Goal: Task Accomplishment & Management: Use online tool/utility

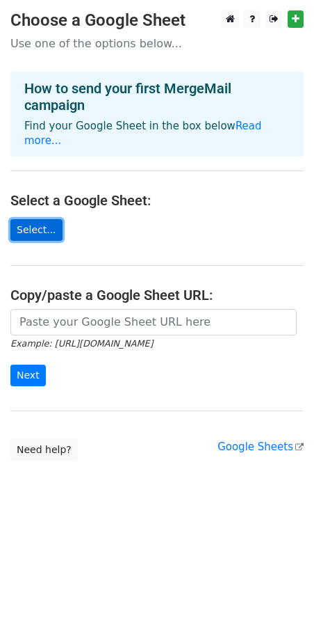
click at [43, 219] on link "Select..." at bounding box center [36, 230] width 52 height 22
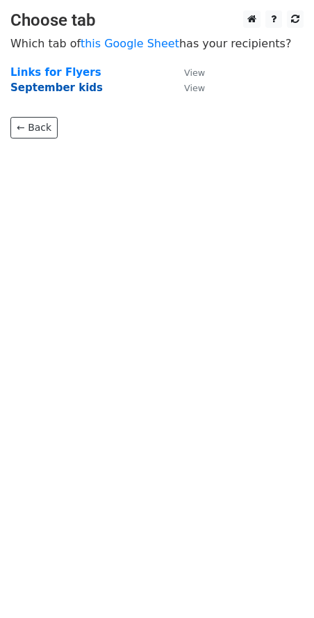
click at [69, 90] on strong "September kids" at bounding box center [56, 87] width 93 height 13
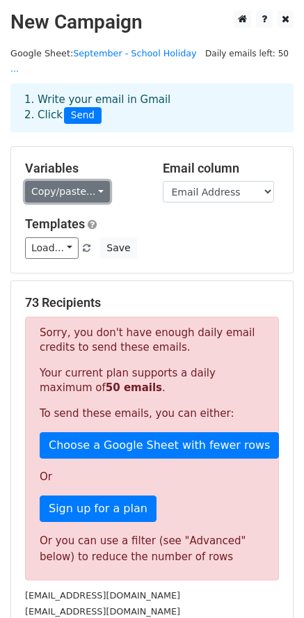
click at [97, 181] on link "Copy/paste..." at bounding box center [67, 192] width 85 height 22
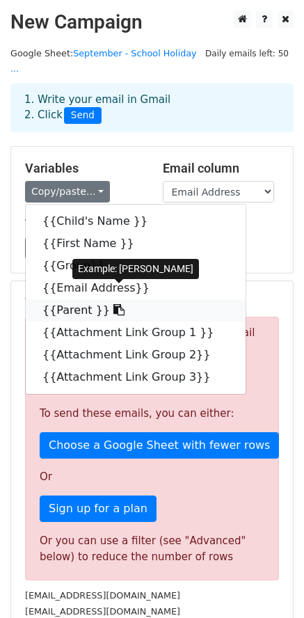
click at [113, 304] on icon at bounding box center [118, 309] width 11 height 11
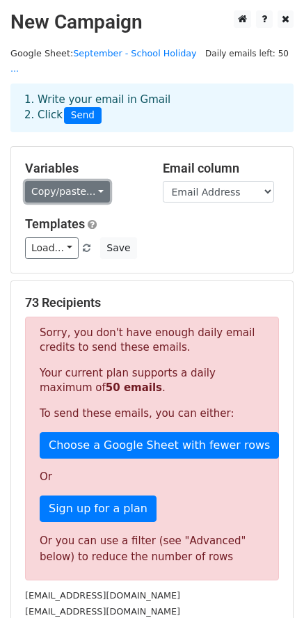
click at [97, 181] on link "Copy/paste..." at bounding box center [67, 192] width 85 height 22
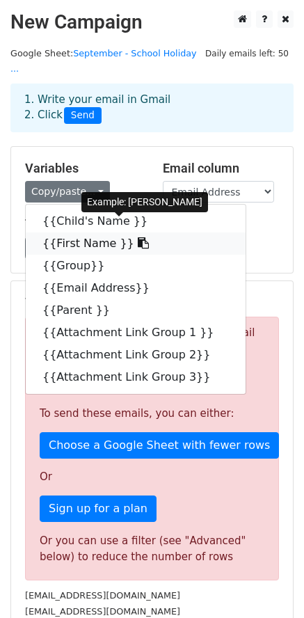
click at [94, 234] on link "{{First Name }}" at bounding box center [136, 243] width 220 height 22
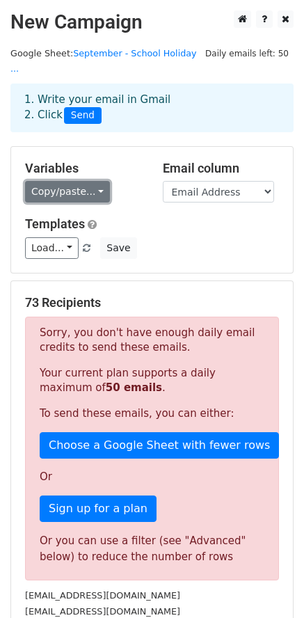
click at [85, 182] on link "Copy/paste..." at bounding box center [67, 192] width 85 height 22
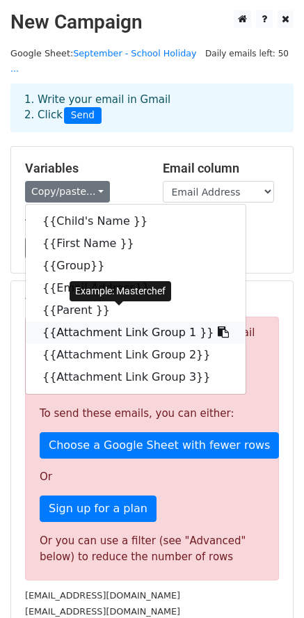
click at [218, 326] on icon at bounding box center [223, 331] width 11 height 11
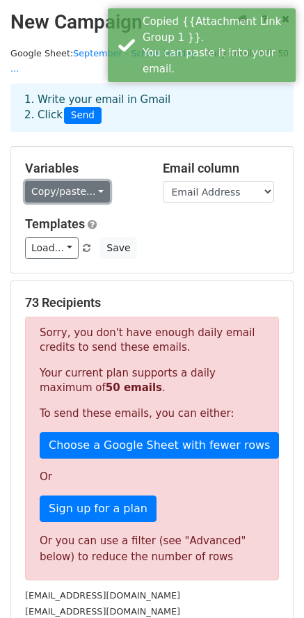
click at [93, 181] on link "Copy/paste..." at bounding box center [67, 192] width 85 height 22
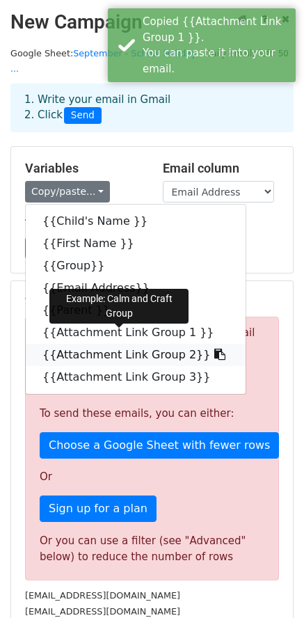
click at [214, 348] on icon at bounding box center [219, 353] width 11 height 11
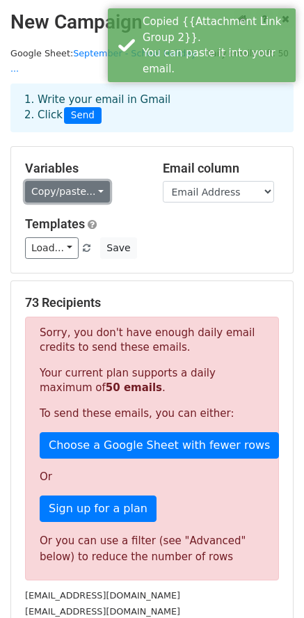
click at [91, 181] on link "Copy/paste..." at bounding box center [67, 192] width 85 height 22
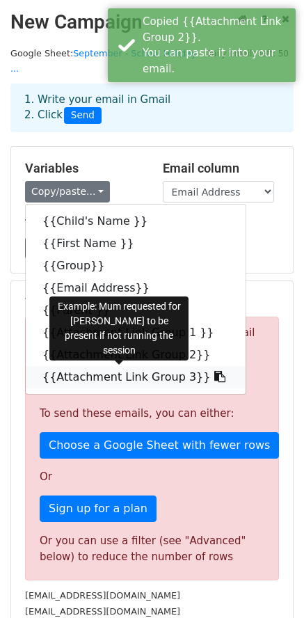
click at [214, 371] on icon at bounding box center [219, 376] width 11 height 11
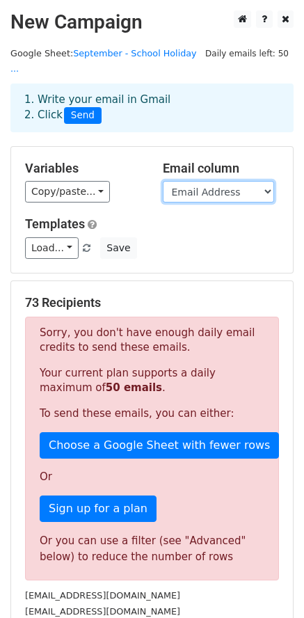
click at [250, 181] on select "Child's Name First Name Group Email Address Parent Attachment Link Group 1 Atta…" at bounding box center [218, 192] width 111 height 22
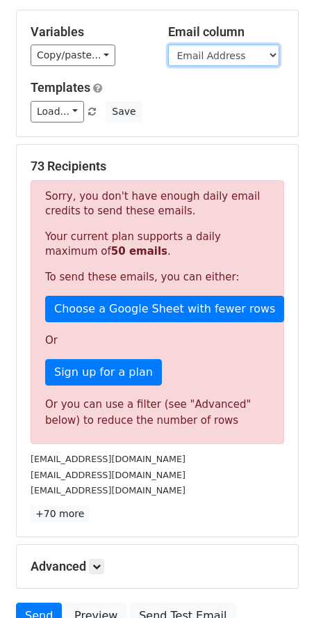
scroll to position [139, 0]
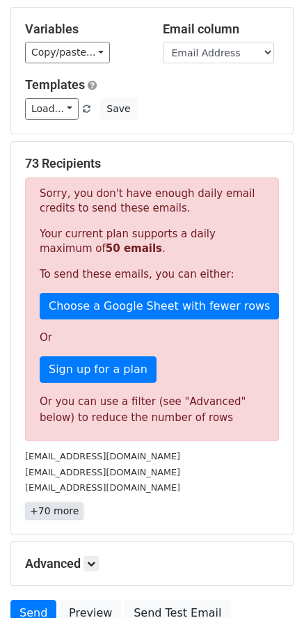
click at [73, 502] on link "+70 more" at bounding box center [54, 510] width 58 height 17
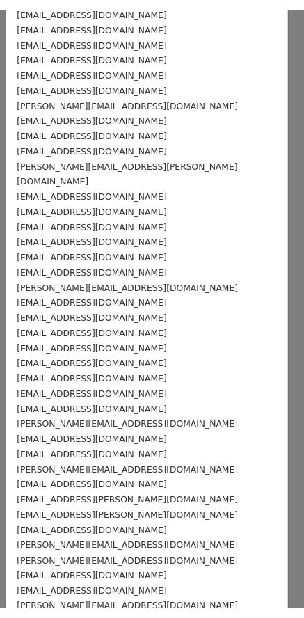
scroll to position [0, 0]
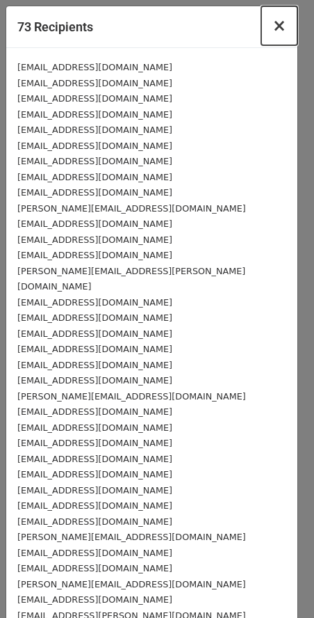
click at [276, 28] on button "×" at bounding box center [280, 25] width 36 height 39
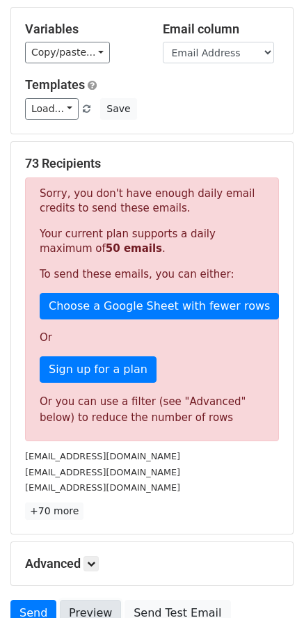
click at [89, 600] on link "Preview" at bounding box center [90, 613] width 61 height 26
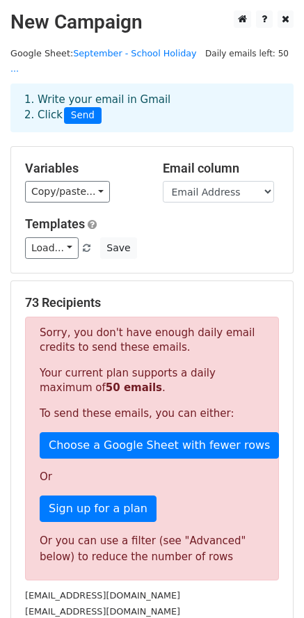
click at [235, 281] on div "73 Recipients Sorry, you don't have enough daily email credits to send these em…" at bounding box center [152, 477] width 282 height 392
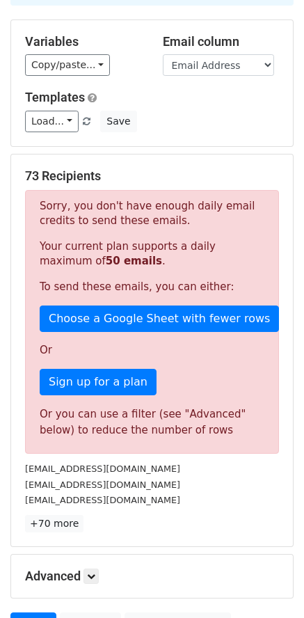
scroll to position [250, 0]
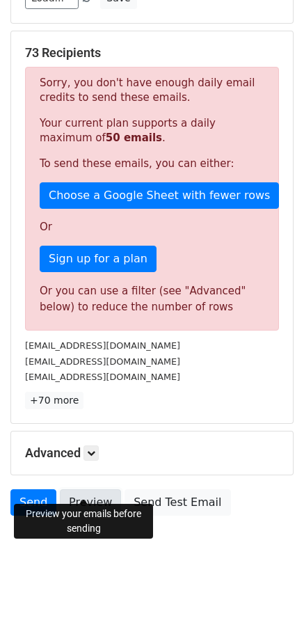
click at [72, 489] on link "Preview" at bounding box center [90, 502] width 61 height 26
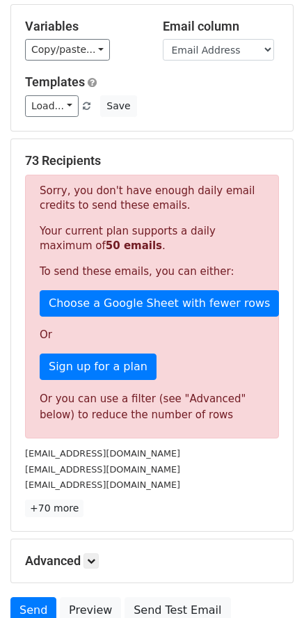
scroll to position [0, 0]
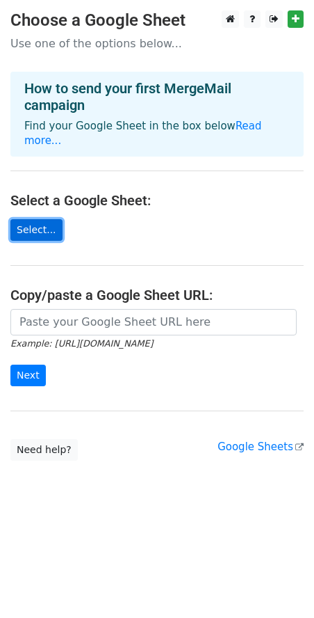
click at [26, 219] on link "Select..." at bounding box center [36, 230] width 52 height 22
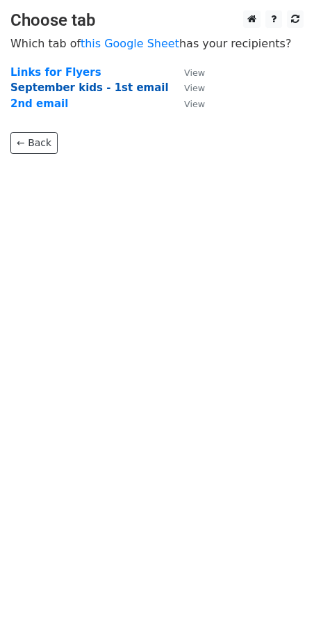
click at [132, 89] on strong "September kids - 1st email" at bounding box center [89, 87] width 159 height 13
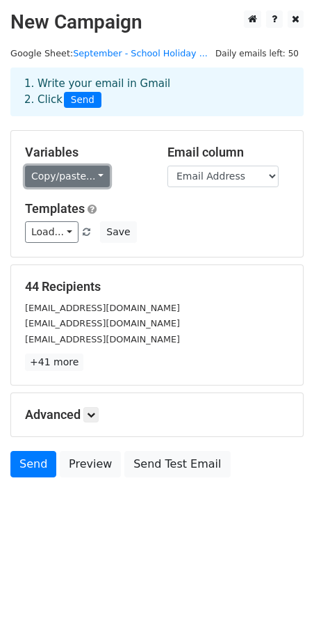
click at [92, 180] on link "Copy/paste..." at bounding box center [67, 177] width 85 height 22
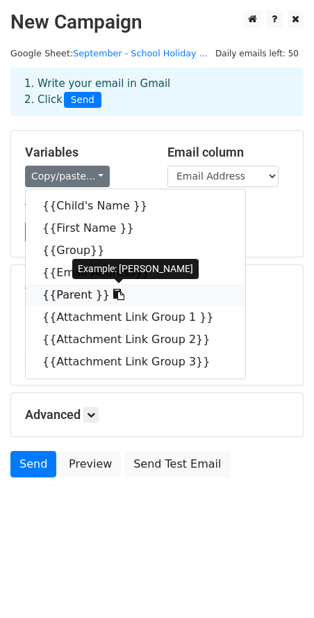
click at [113, 295] on icon at bounding box center [118, 294] width 11 height 11
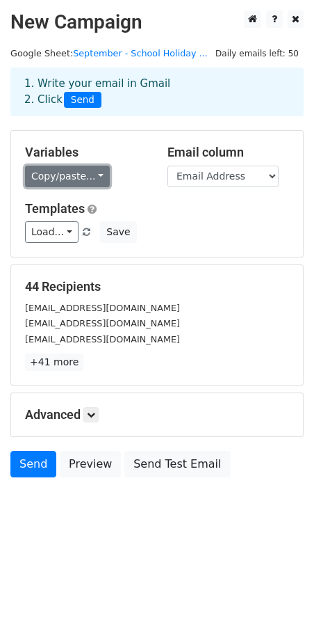
click at [93, 175] on link "Copy/paste..." at bounding box center [67, 177] width 85 height 22
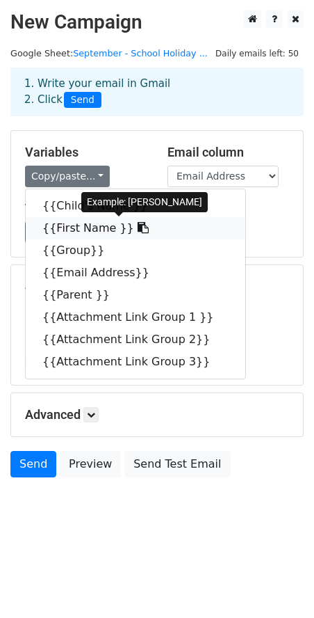
click at [138, 226] on icon at bounding box center [143, 227] width 11 height 11
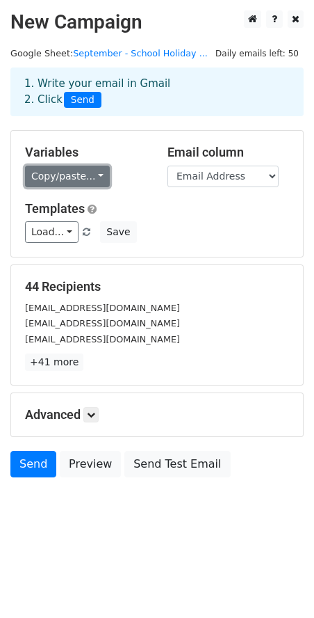
click at [89, 178] on link "Copy/paste..." at bounding box center [67, 177] width 85 height 22
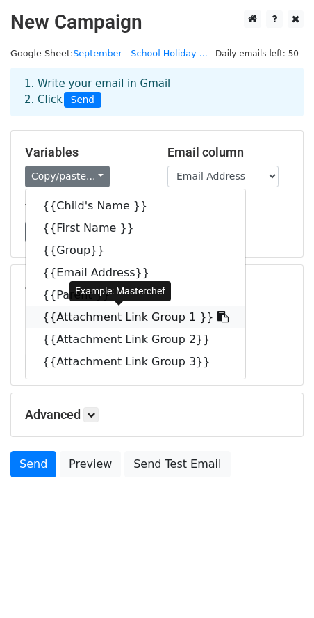
click at [218, 318] on icon at bounding box center [223, 316] width 11 height 11
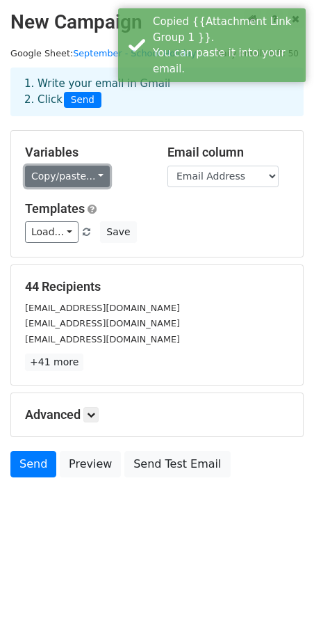
click at [88, 180] on link "Copy/paste..." at bounding box center [67, 177] width 85 height 22
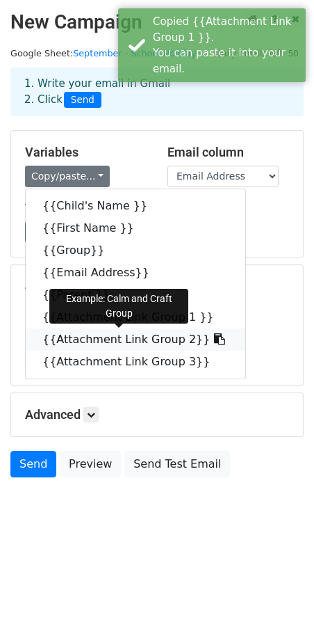
click at [195, 344] on link "{{Attachment Link Group 2}}" at bounding box center [136, 339] width 220 height 22
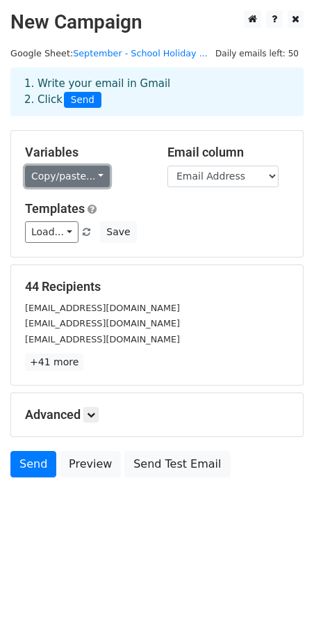
click at [93, 183] on link "Copy/paste..." at bounding box center [67, 177] width 85 height 22
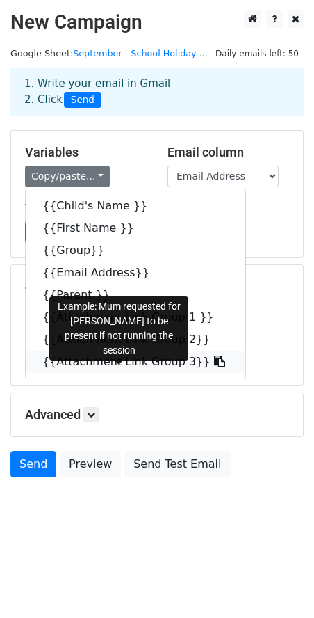
click at [214, 362] on icon at bounding box center [219, 360] width 11 height 11
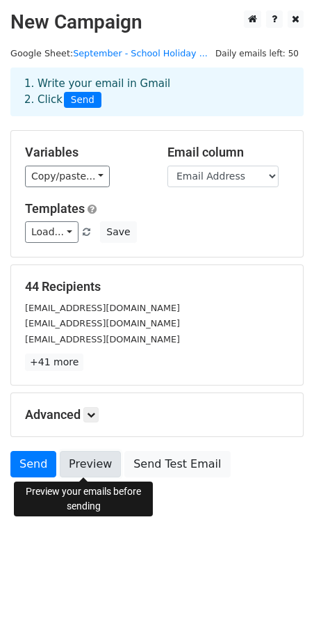
click at [74, 463] on link "Preview" at bounding box center [90, 464] width 61 height 26
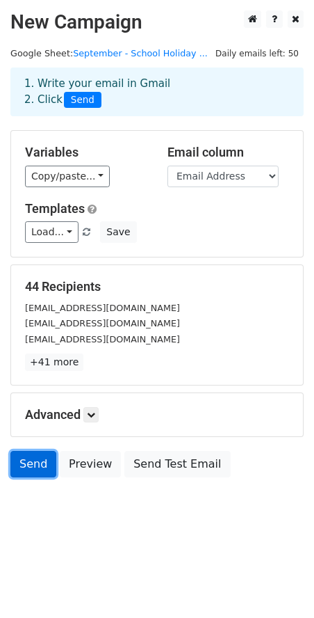
click at [22, 463] on link "Send" at bounding box center [33, 464] width 46 height 26
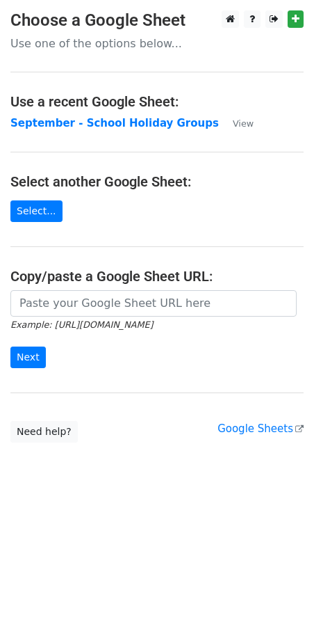
click at [220, 121] on main "Choose a Google Sheet Use one of the options below... Use a recent Google Sheet…" at bounding box center [157, 226] width 314 height 432
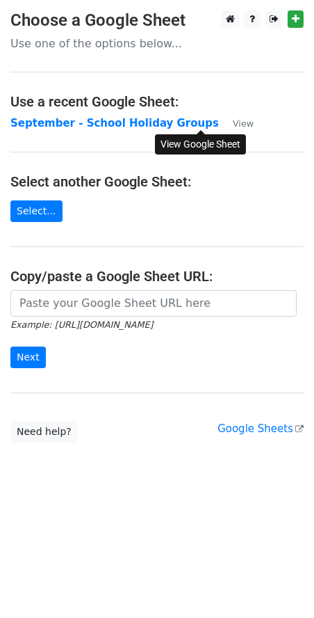
click at [219, 129] on link "View" at bounding box center [236, 123] width 35 height 13
click at [35, 215] on link "Select..." at bounding box center [36, 211] width 52 height 22
click at [233, 124] on small "View" at bounding box center [243, 123] width 21 height 10
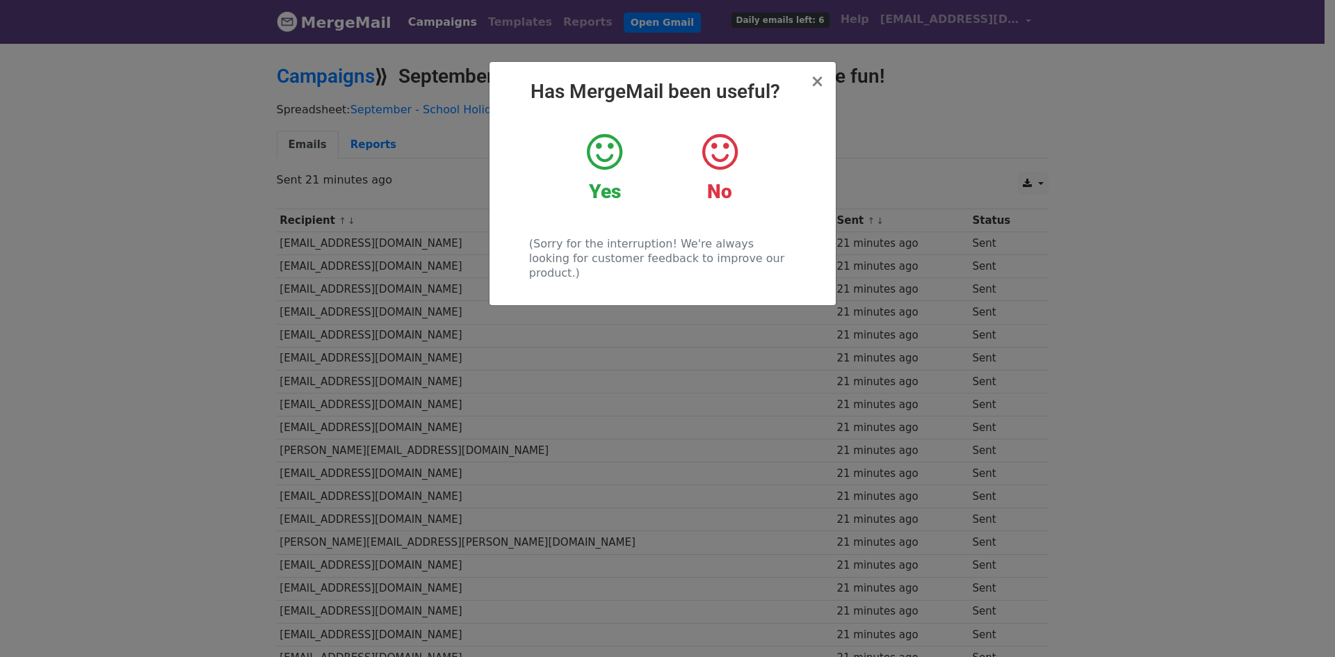
click at [829, 83] on div "× Has MergeMail been useful? Yes No (Sorry for the interruption! We're always l…" at bounding box center [663, 183] width 346 height 243
click at [821, 81] on span "×" at bounding box center [817, 81] width 14 height 19
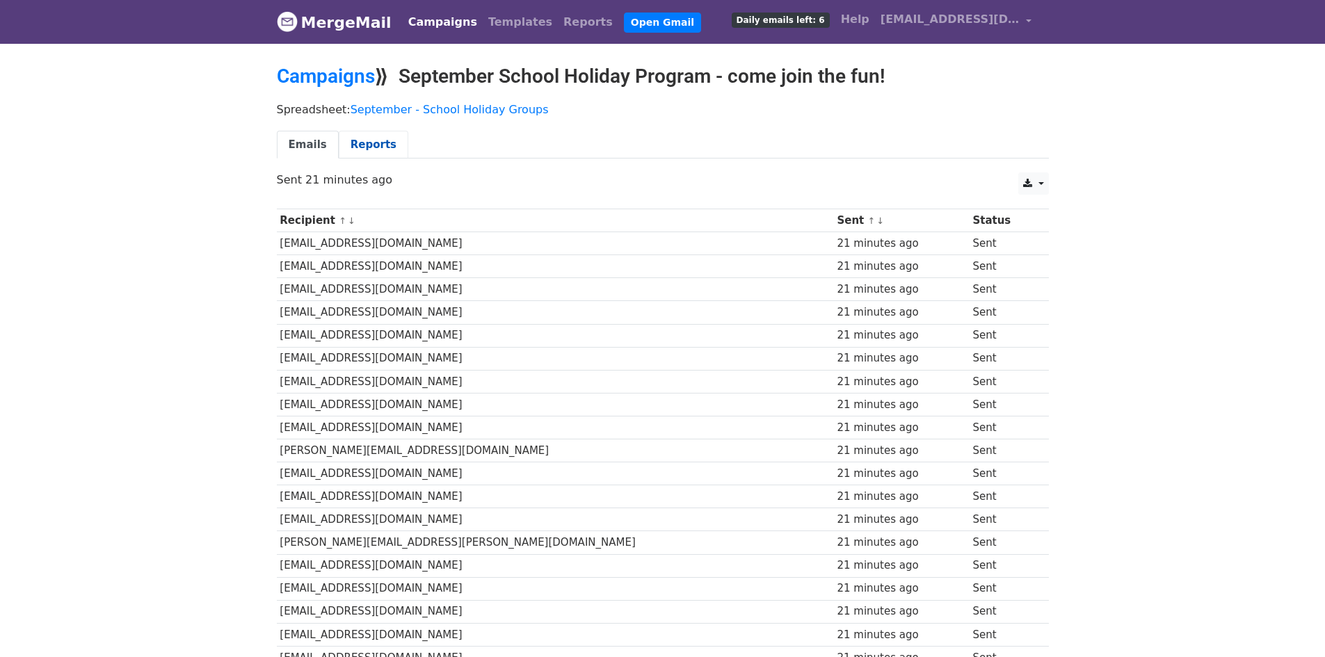
click at [344, 147] on link "Reports" at bounding box center [374, 145] width 70 height 29
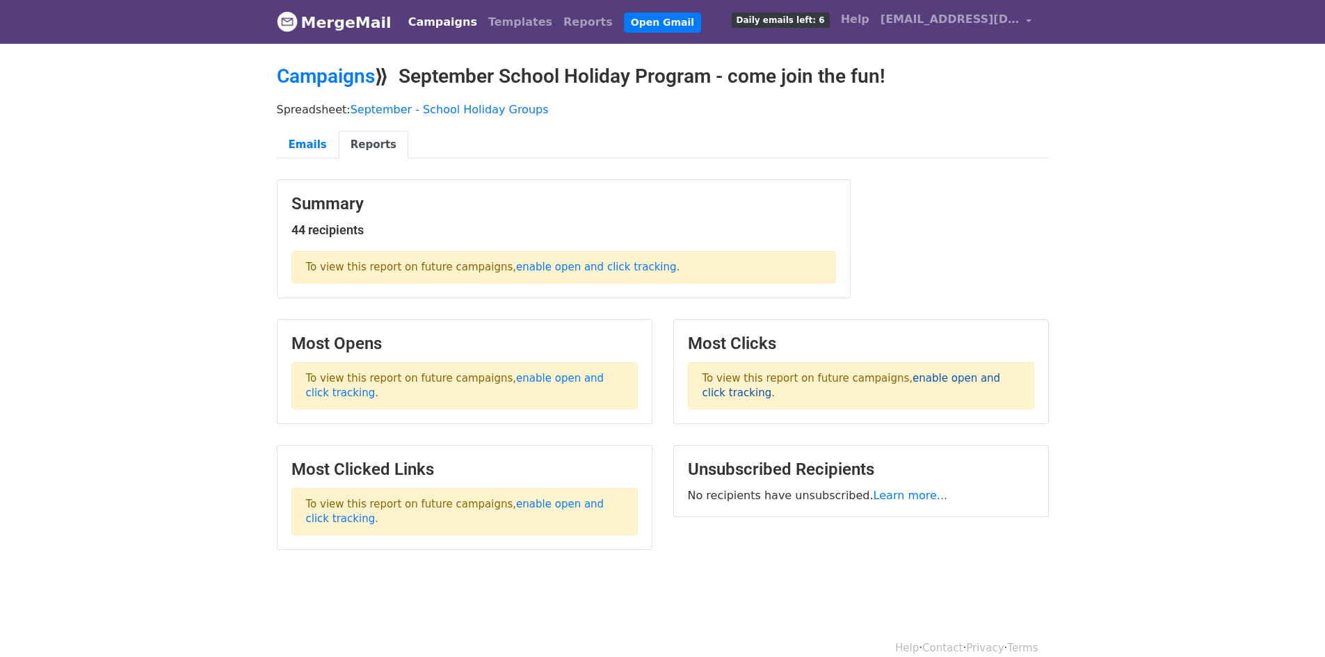
click at [977, 380] on link "enable open and click tracking" at bounding box center [851, 385] width 298 height 27
click at [303, 159] on div "Emails Reports" at bounding box center [662, 148] width 793 height 35
click at [307, 150] on link "Emails" at bounding box center [308, 145] width 62 height 29
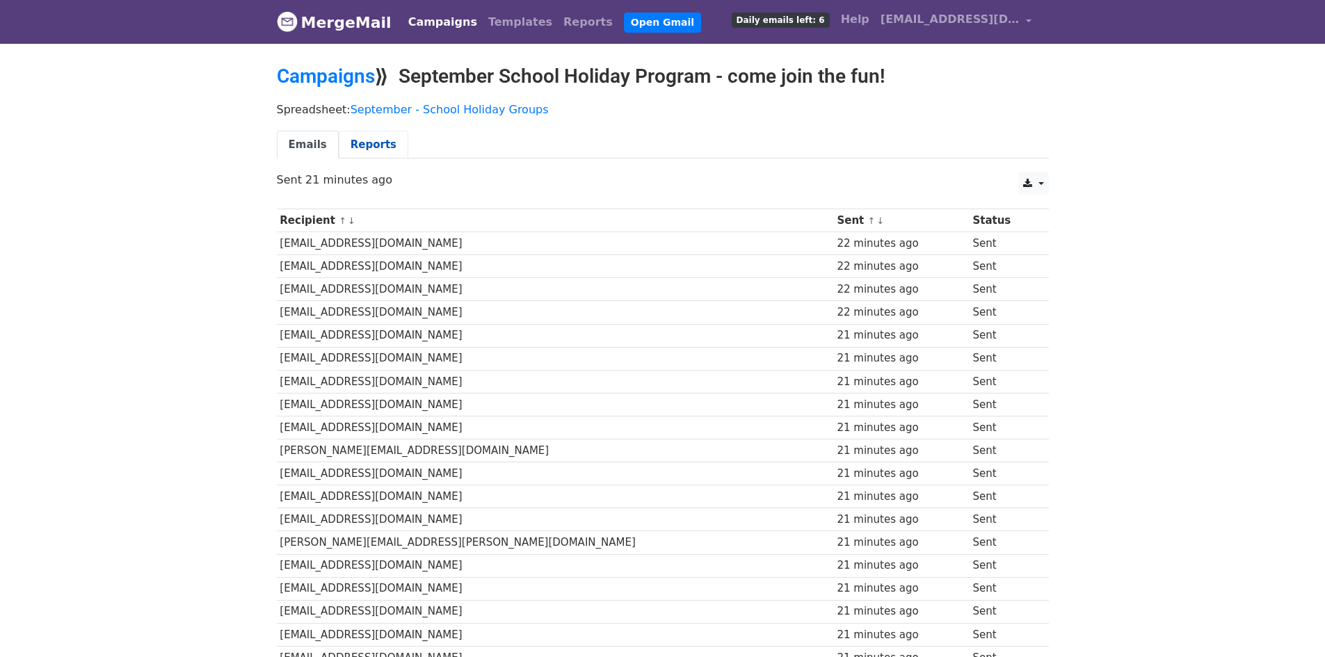
click at [354, 140] on link "Reports" at bounding box center [374, 145] width 70 height 29
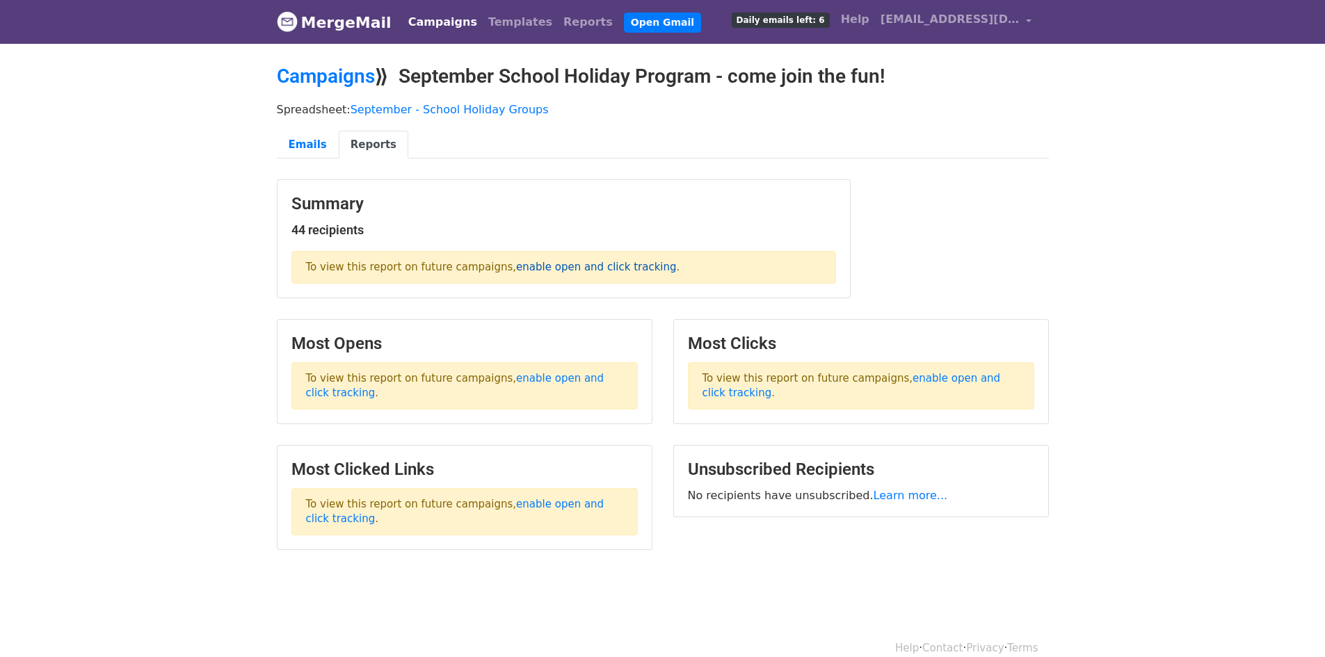
click at [627, 268] on link "enable open and click tracking" at bounding box center [596, 267] width 160 height 13
click at [150, 51] on body "MergeMail Campaigns Templates Reports Open Gmail Daily emails left: 6 Help info…" at bounding box center [662, 310] width 1325 height 620
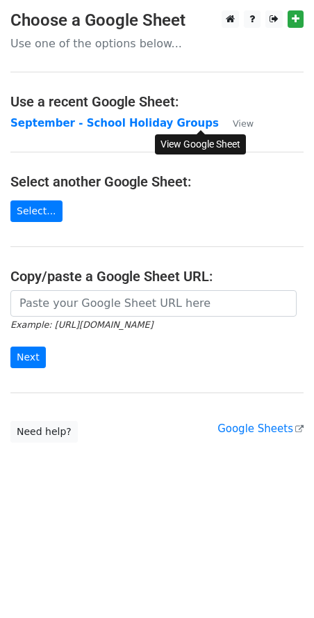
click at [233, 129] on small "View" at bounding box center [243, 123] width 21 height 10
click at [34, 123] on strong "September - School Holiday Groups" at bounding box center [114, 123] width 209 height 13
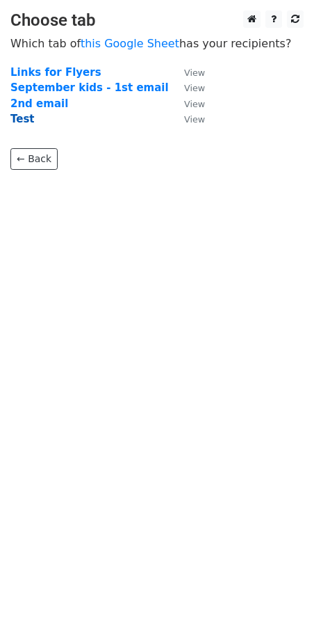
click at [26, 121] on strong "Test" at bounding box center [22, 119] width 24 height 13
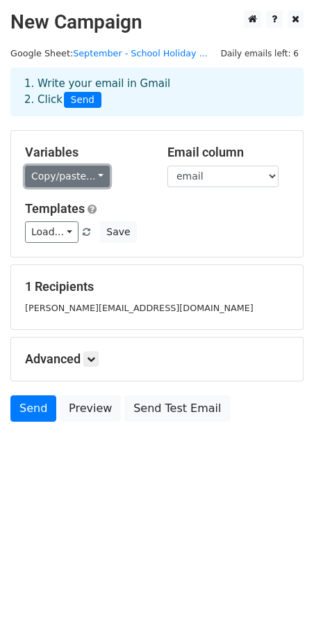
click at [74, 177] on link "Copy/paste..." at bounding box center [67, 177] width 85 height 22
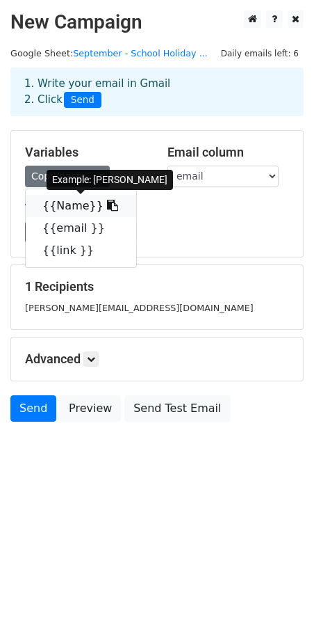
click at [75, 202] on link "{{Name}}" at bounding box center [81, 206] width 111 height 22
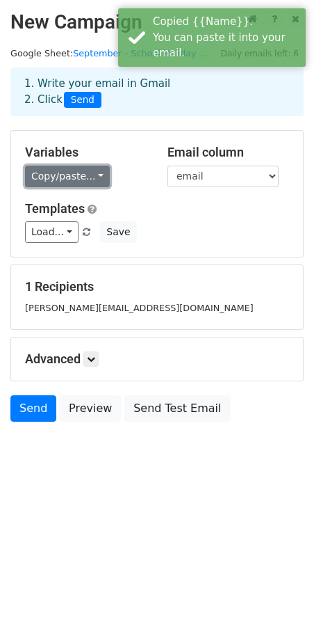
click at [79, 181] on link "Copy/paste..." at bounding box center [67, 177] width 85 height 22
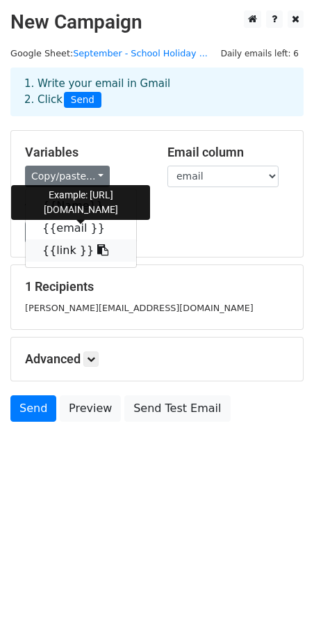
click at [97, 248] on icon at bounding box center [102, 249] width 11 height 11
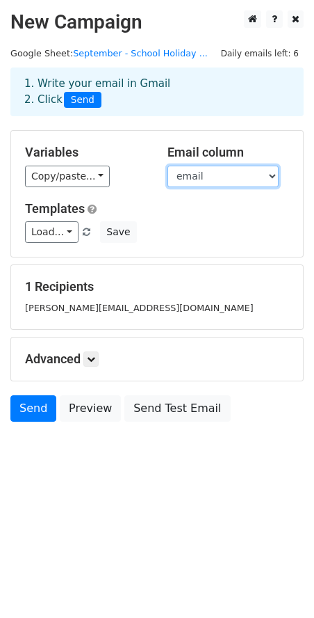
click at [223, 186] on select "Name email link" at bounding box center [223, 177] width 111 height 22
click at [168, 166] on select "Name email link" at bounding box center [223, 177] width 111 height 22
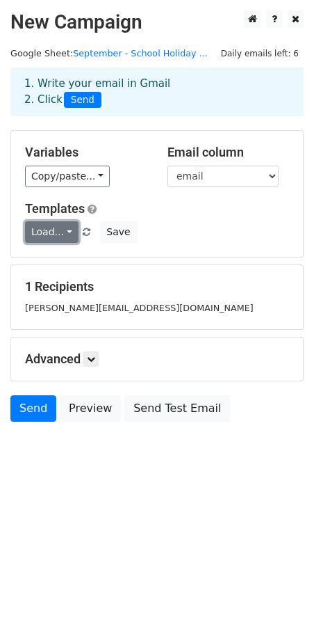
click at [53, 233] on link "Load..." at bounding box center [52, 232] width 54 height 22
click at [54, 232] on link "Load..." at bounding box center [52, 232] width 54 height 22
click at [169, 230] on div "Load... No templates saved Save" at bounding box center [157, 232] width 285 height 22
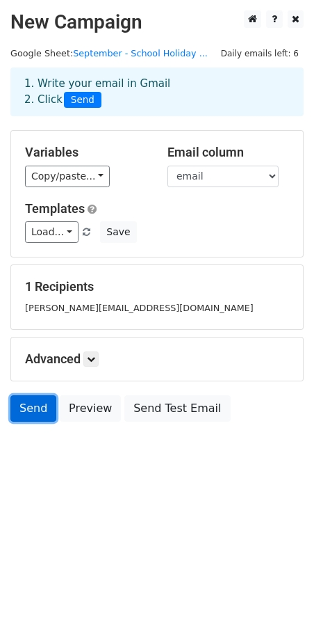
click at [33, 404] on link "Send" at bounding box center [33, 408] width 46 height 26
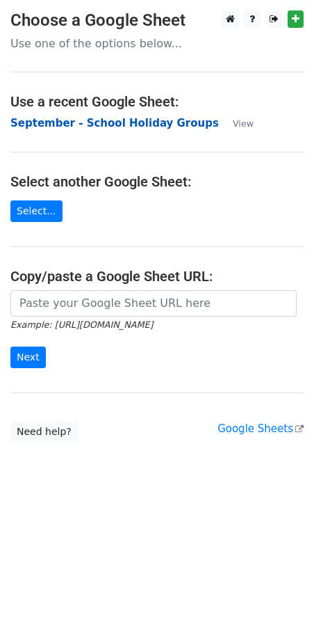
click at [71, 124] on strong "September - School Holiday Groups" at bounding box center [114, 123] width 209 height 13
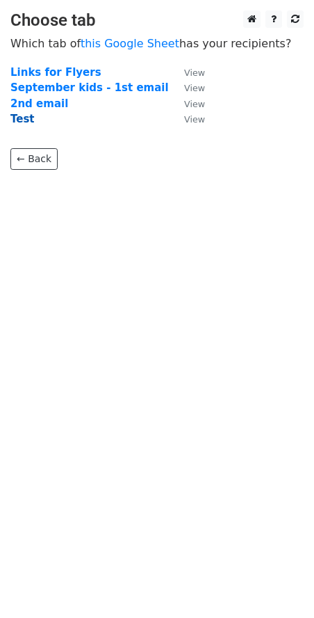
click at [17, 120] on strong "Test" at bounding box center [22, 119] width 24 height 13
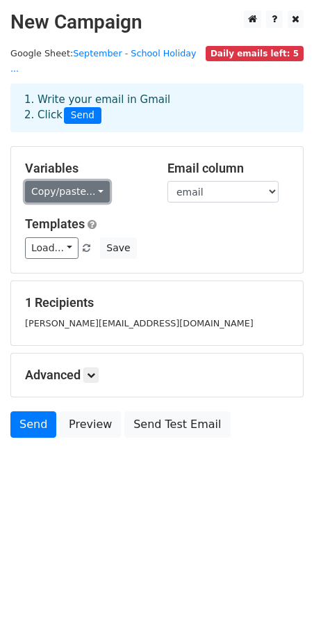
click at [101, 181] on link "Copy/paste..." at bounding box center [67, 192] width 85 height 22
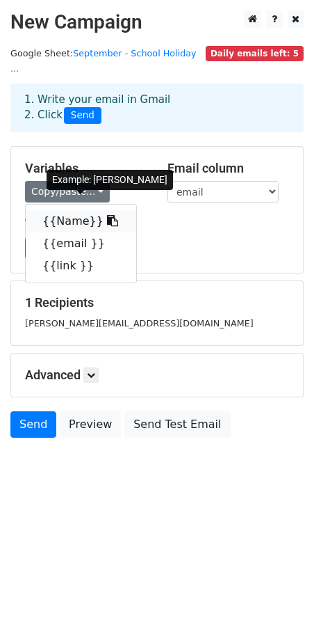
click at [75, 210] on link "{{Name}}" at bounding box center [81, 221] width 111 height 22
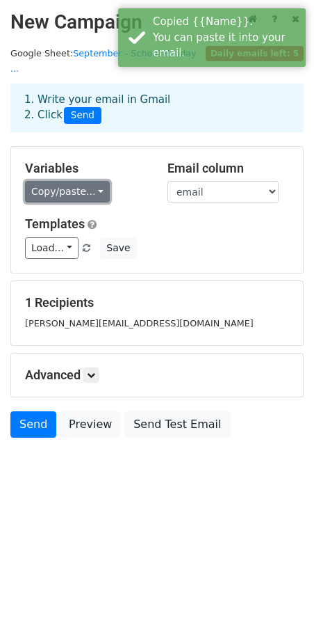
click at [85, 181] on link "Copy/paste..." at bounding box center [67, 192] width 85 height 22
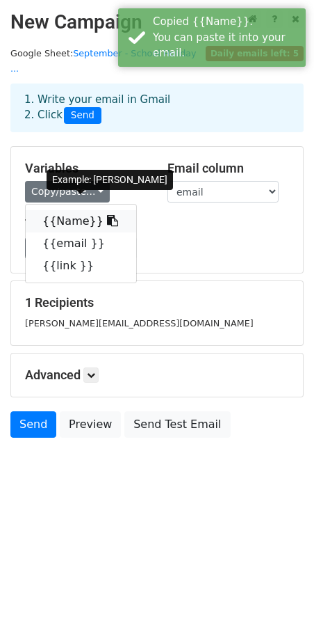
click at [95, 210] on link "{{Name}}" at bounding box center [81, 221] width 111 height 22
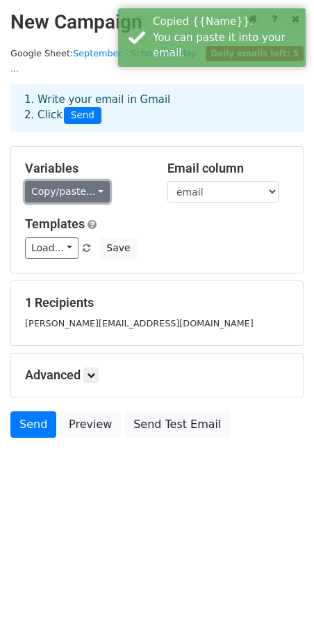
click at [98, 181] on link "Copy/paste..." at bounding box center [67, 192] width 85 height 22
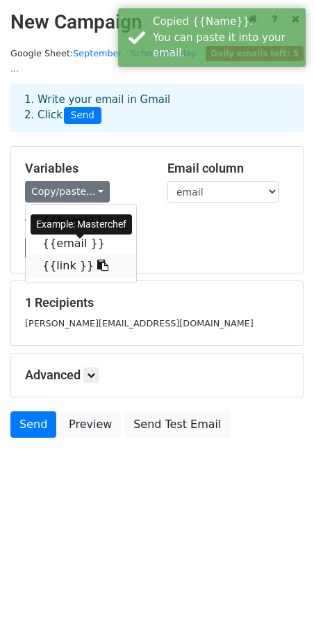
click at [97, 259] on icon at bounding box center [102, 264] width 11 height 11
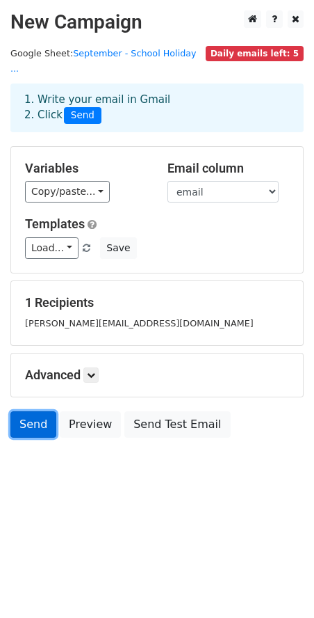
click at [29, 415] on link "Send" at bounding box center [33, 424] width 46 height 26
